Goal: Task Accomplishment & Management: Use online tool/utility

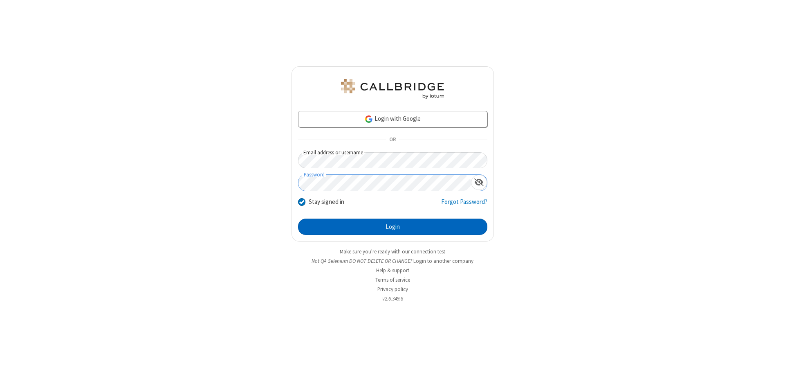
click at [393, 227] on button "Login" at bounding box center [392, 226] width 189 height 16
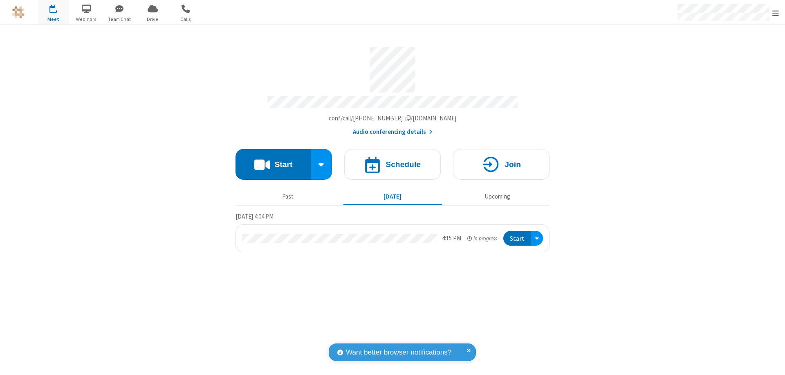
click at [776, 13] on span "Open menu" at bounding box center [776, 13] width 7 height 8
click at [153, 19] on span "Drive" at bounding box center [152, 19] width 31 height 7
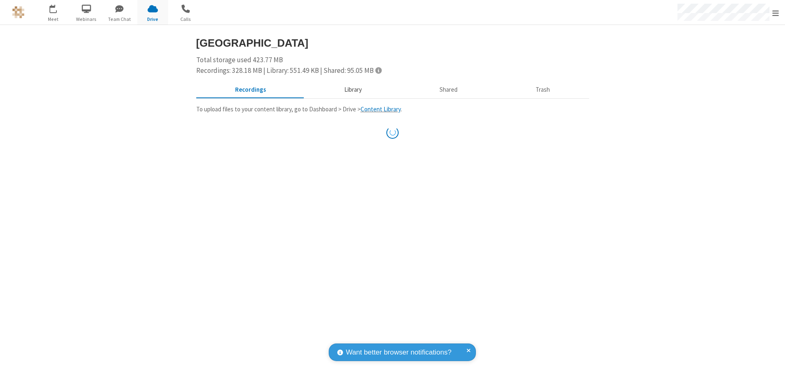
click at [349, 90] on button "Library" at bounding box center [353, 90] width 96 height 16
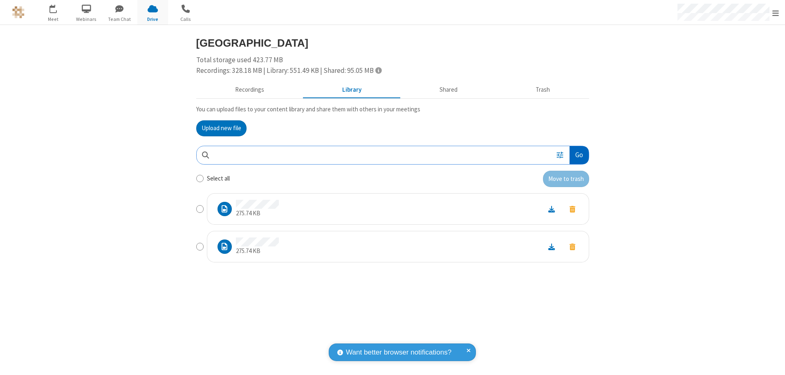
click at [579, 155] on button "Go" at bounding box center [579, 155] width 19 height 18
click at [221, 128] on button "Upload new file" at bounding box center [221, 128] width 50 height 16
